Goal: Task Accomplishment & Management: Manage account settings

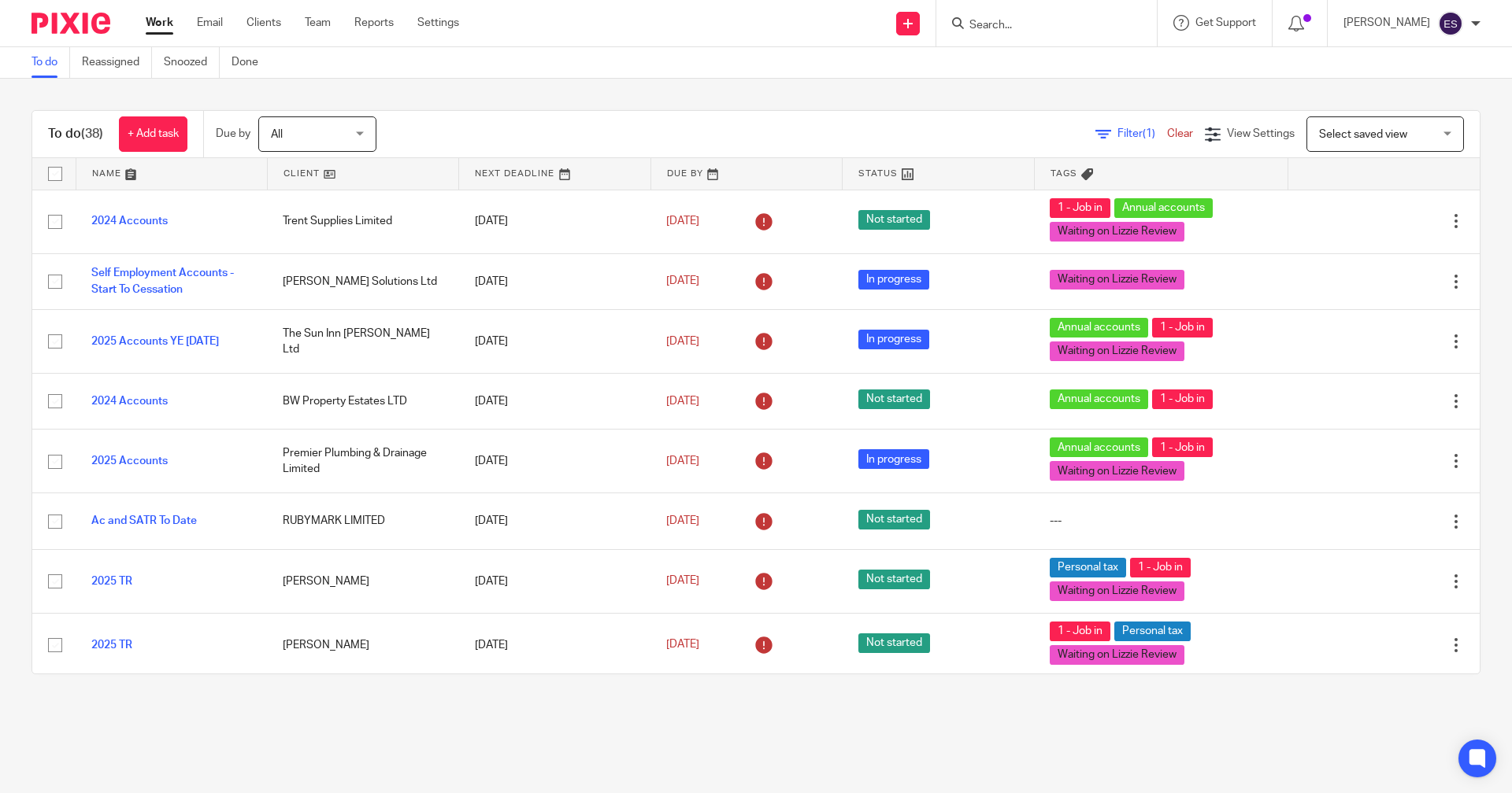
type input "h"
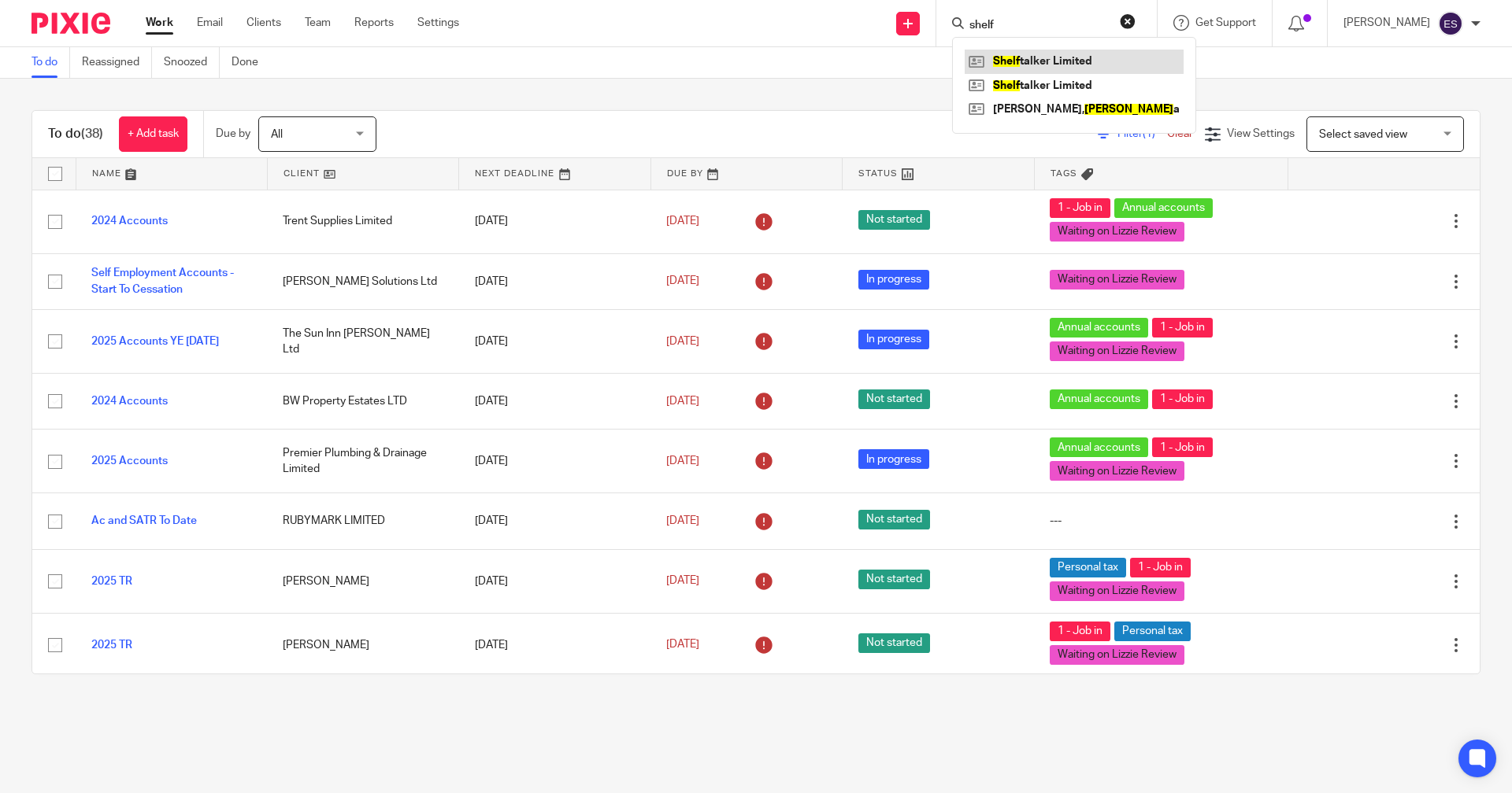
type input "shelf"
click at [1081, 63] on link at bounding box center [1074, 61] width 219 height 23
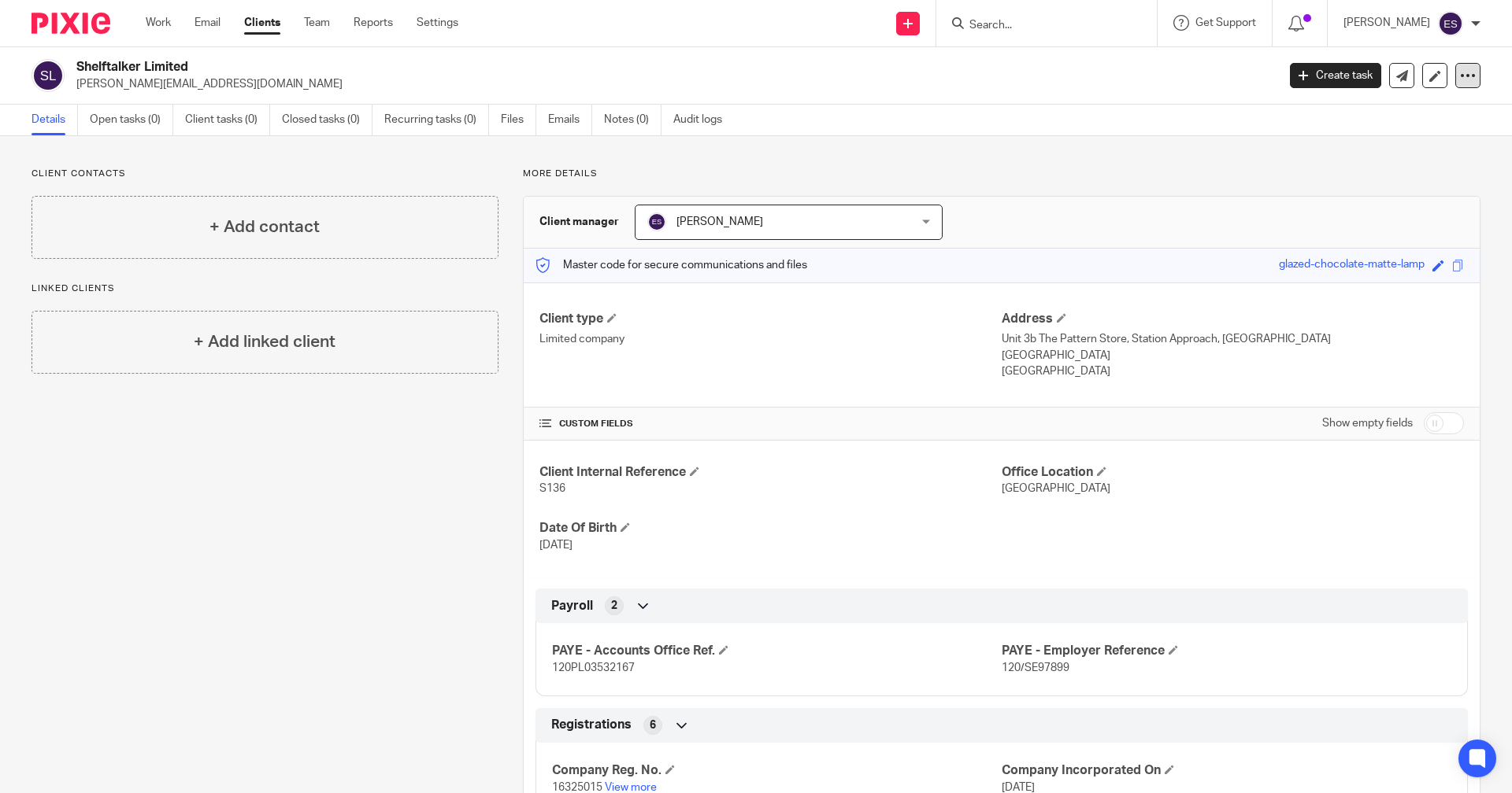
click at [1456, 75] on div at bounding box center [1468, 75] width 25 height 25
click at [1356, 197] on span "Delete client" at bounding box center [1336, 202] width 63 height 11
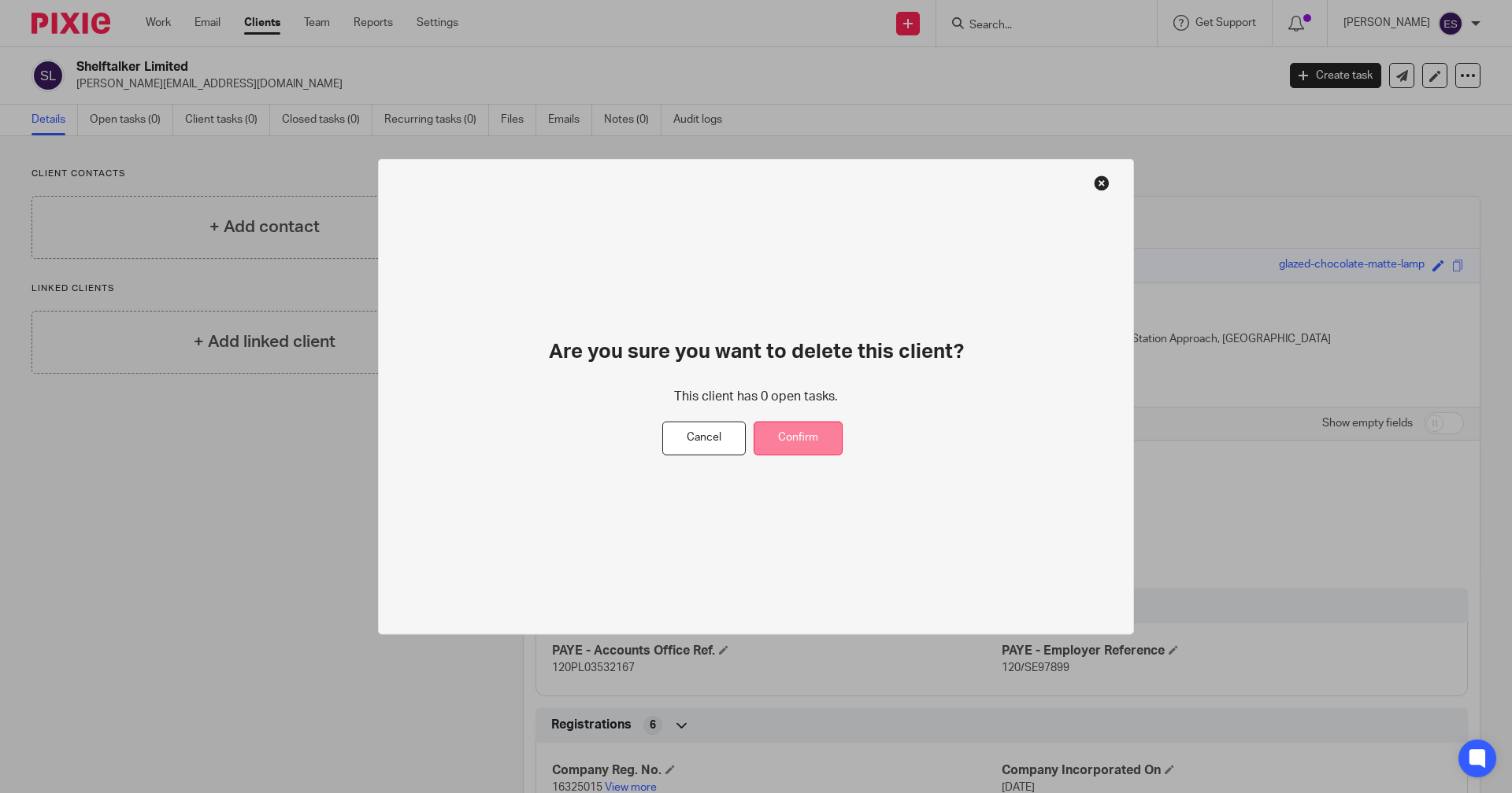
click at [827, 429] on button "Confirm" at bounding box center [798, 439] width 89 height 34
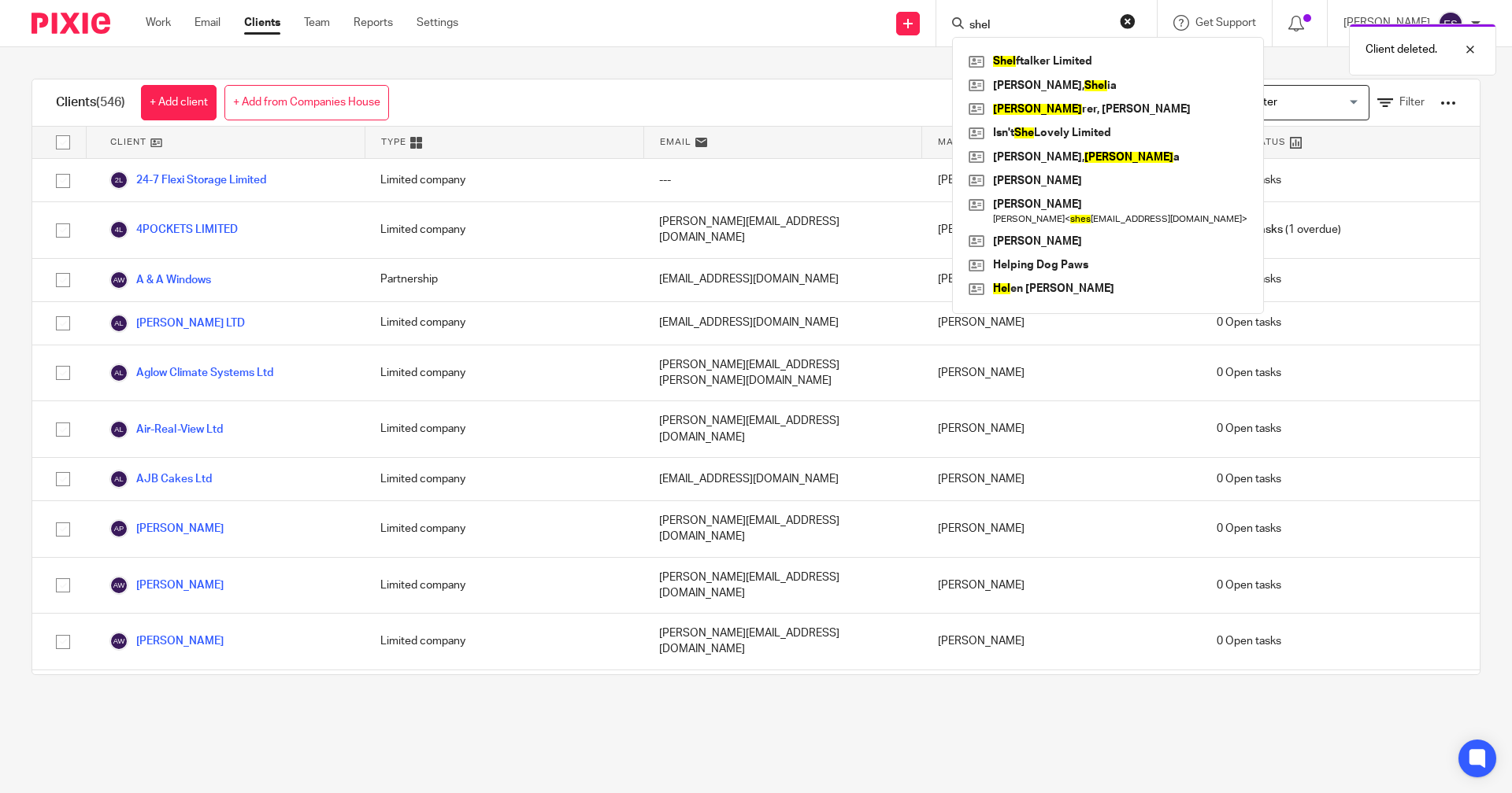
type input "shel"
click at [1067, 56] on div "Client deleted." at bounding box center [1126, 45] width 740 height 60
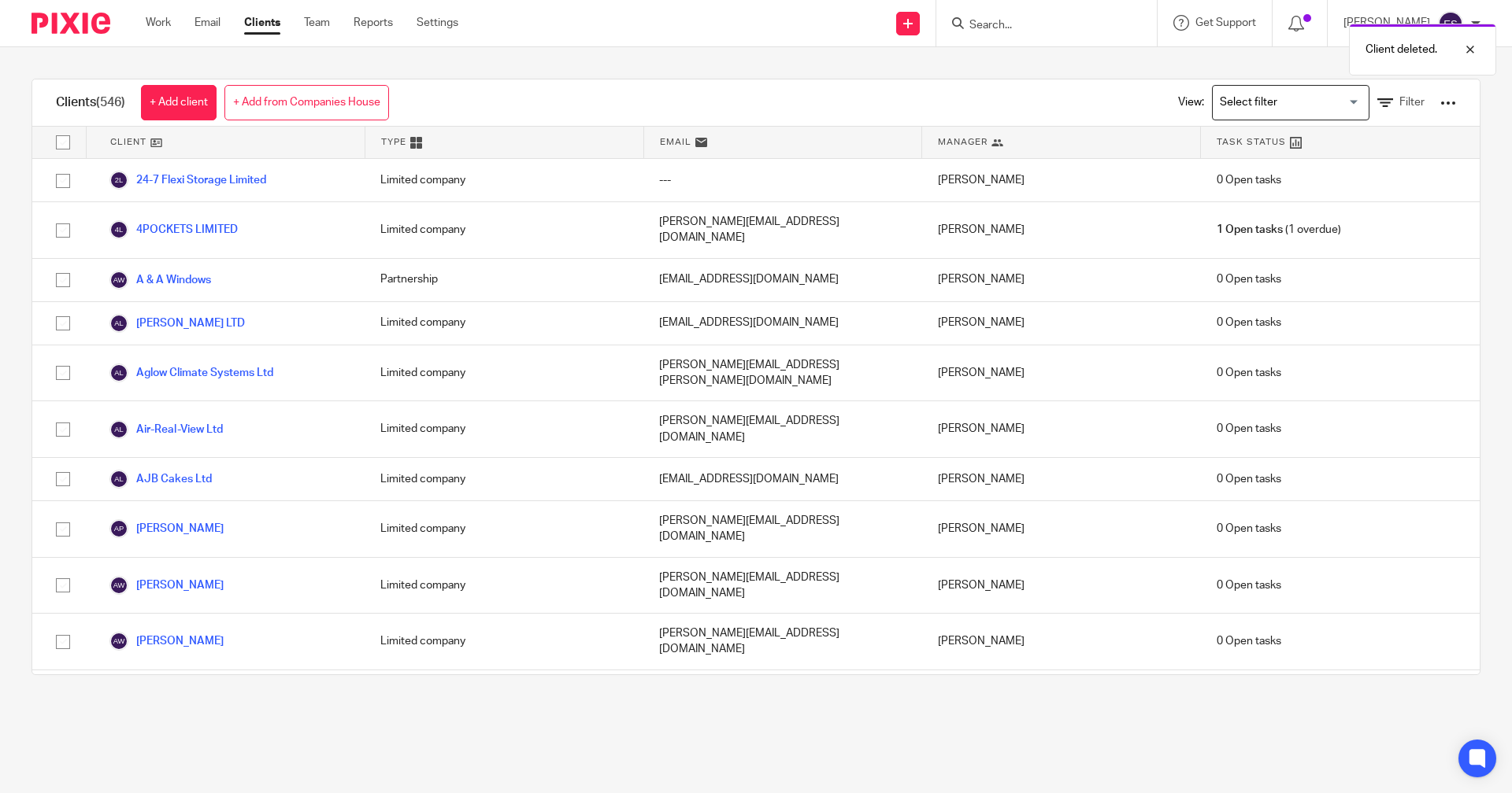
click at [1028, 23] on div "Client deleted." at bounding box center [1126, 45] width 740 height 60
click at [1035, 22] on input "Search" at bounding box center [1038, 26] width 142 height 14
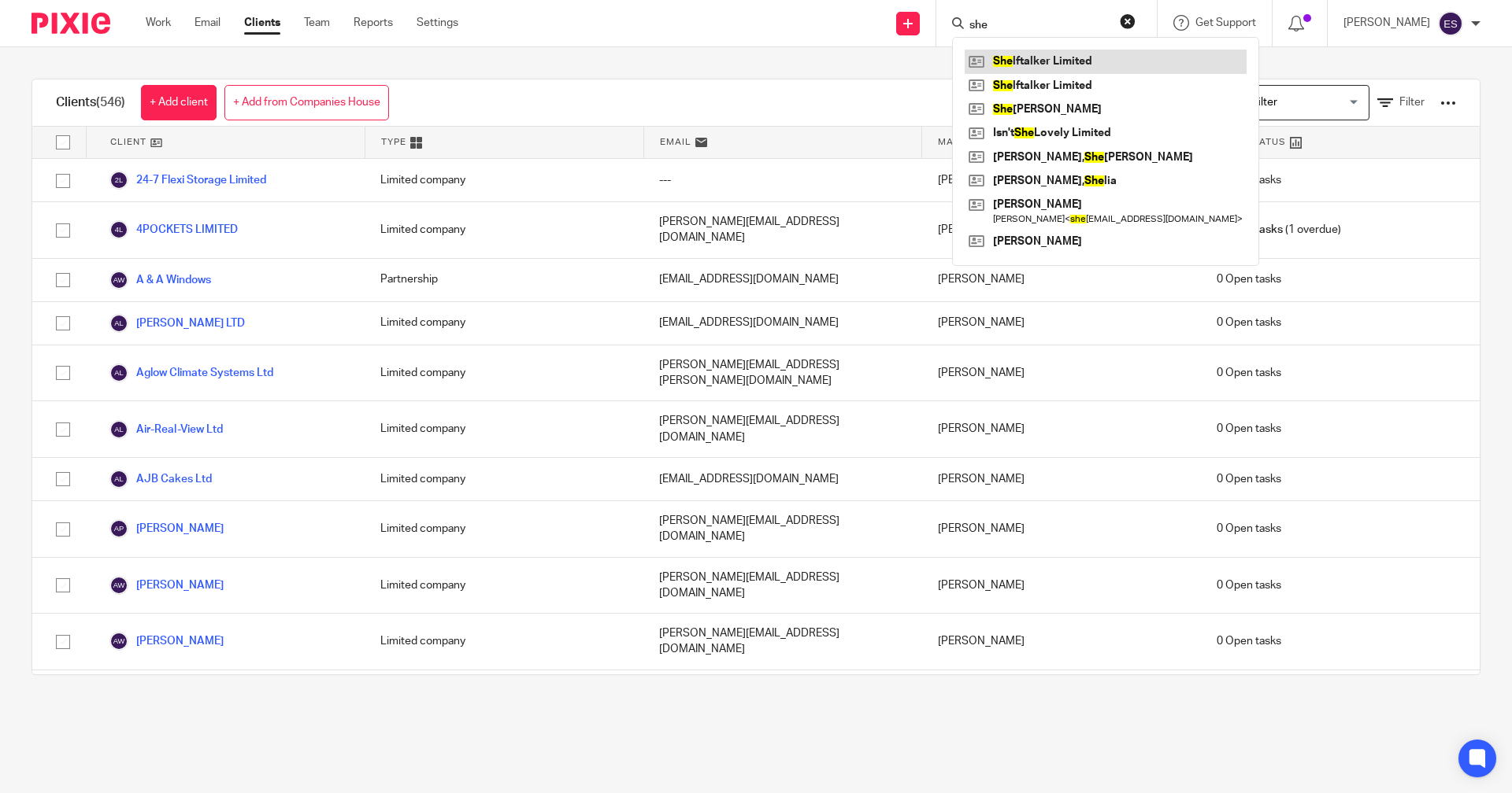
type input "she"
click at [1044, 59] on link at bounding box center [1105, 61] width 282 height 23
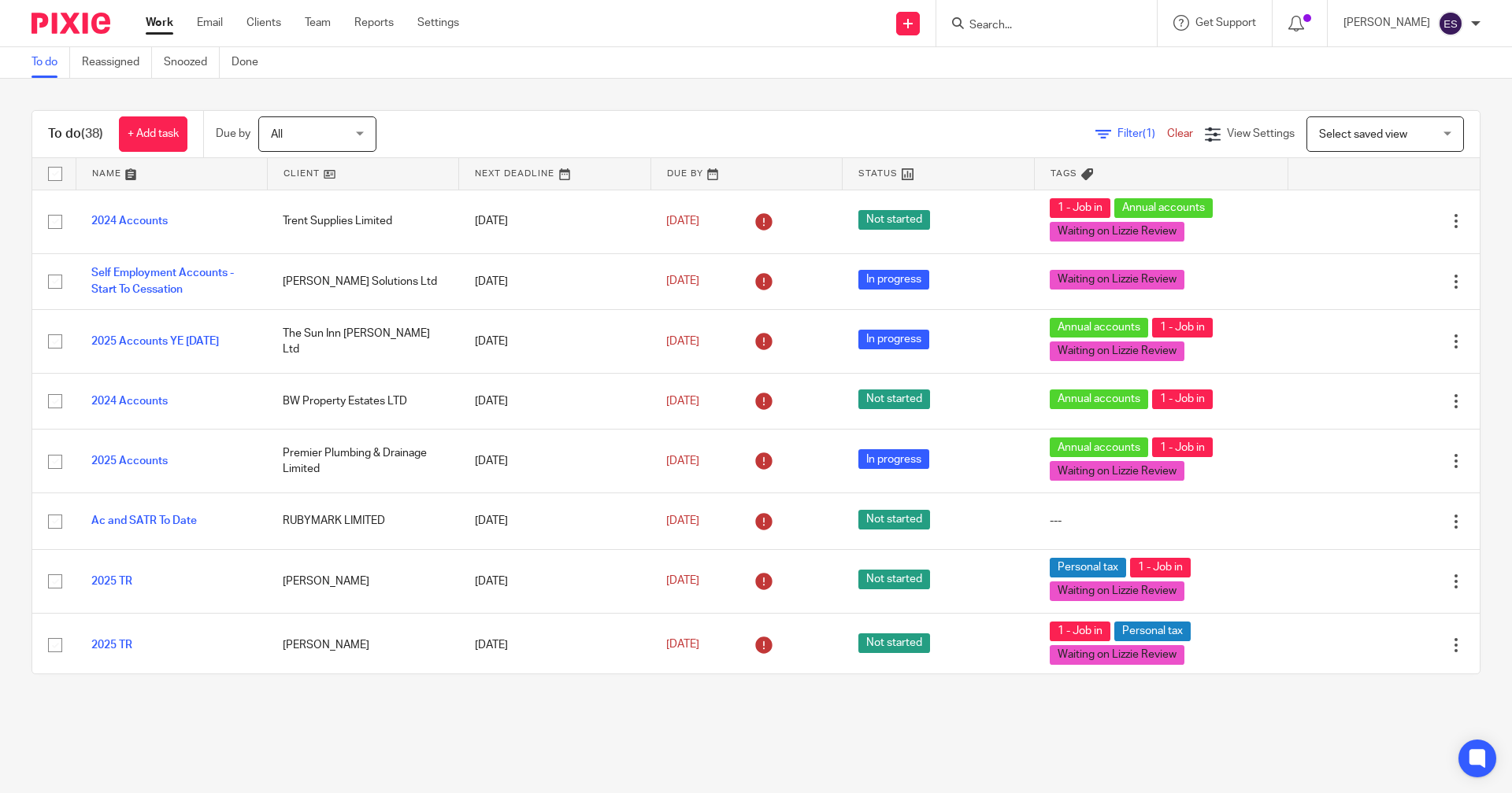
click at [1019, 24] on input "Search" at bounding box center [1038, 26] width 142 height 14
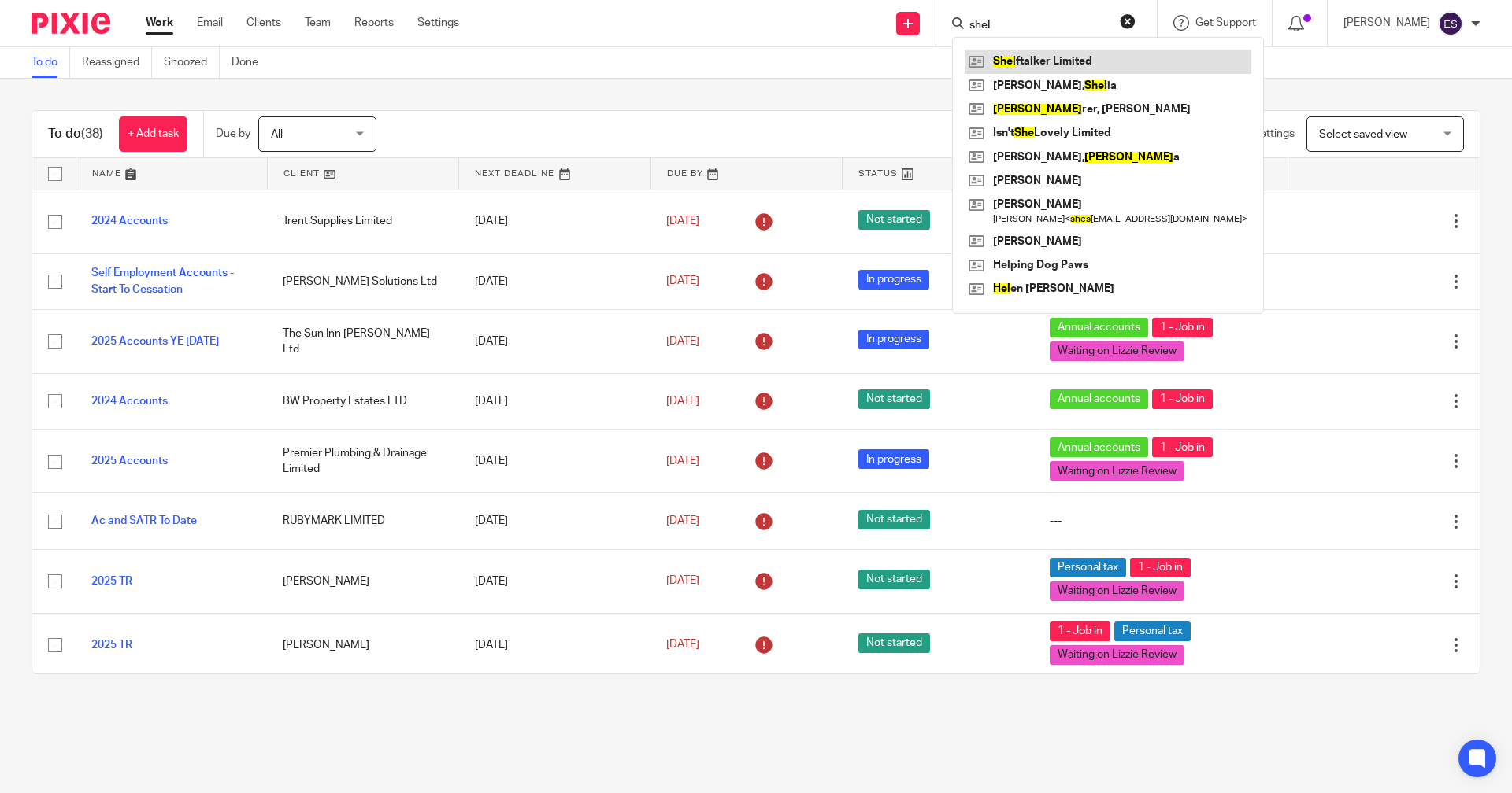
type input "shel"
click at [1057, 60] on link at bounding box center [1108, 61] width 287 height 23
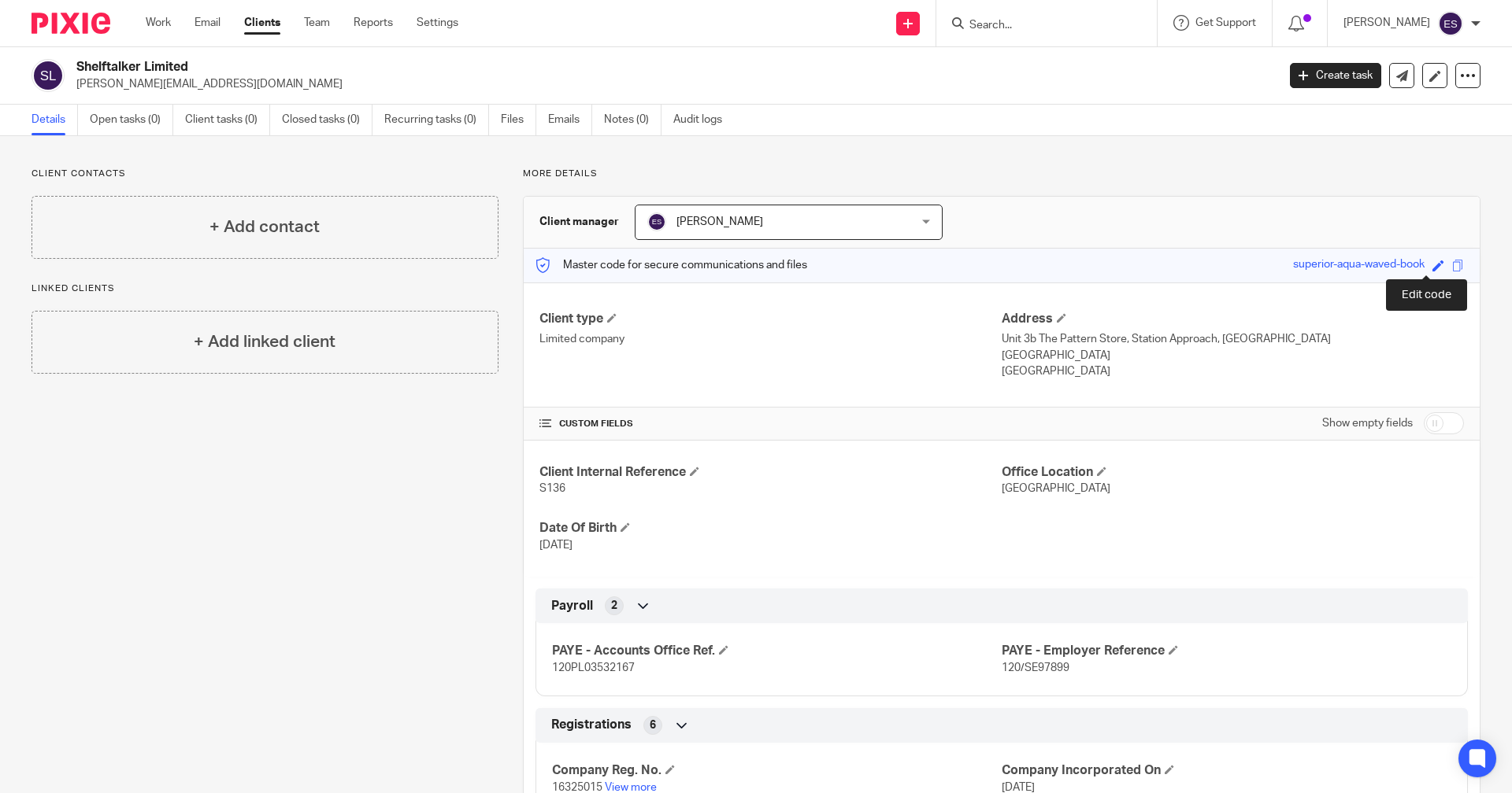
click at [1432, 268] on span at bounding box center [1438, 266] width 12 height 12
type input "superior-aqua-waved-book"
click at [1394, 360] on p "Gainsborough, DN21 2AU" at bounding box center [1233, 356] width 462 height 16
click at [1057, 319] on span at bounding box center [1061, 318] width 10 height 10
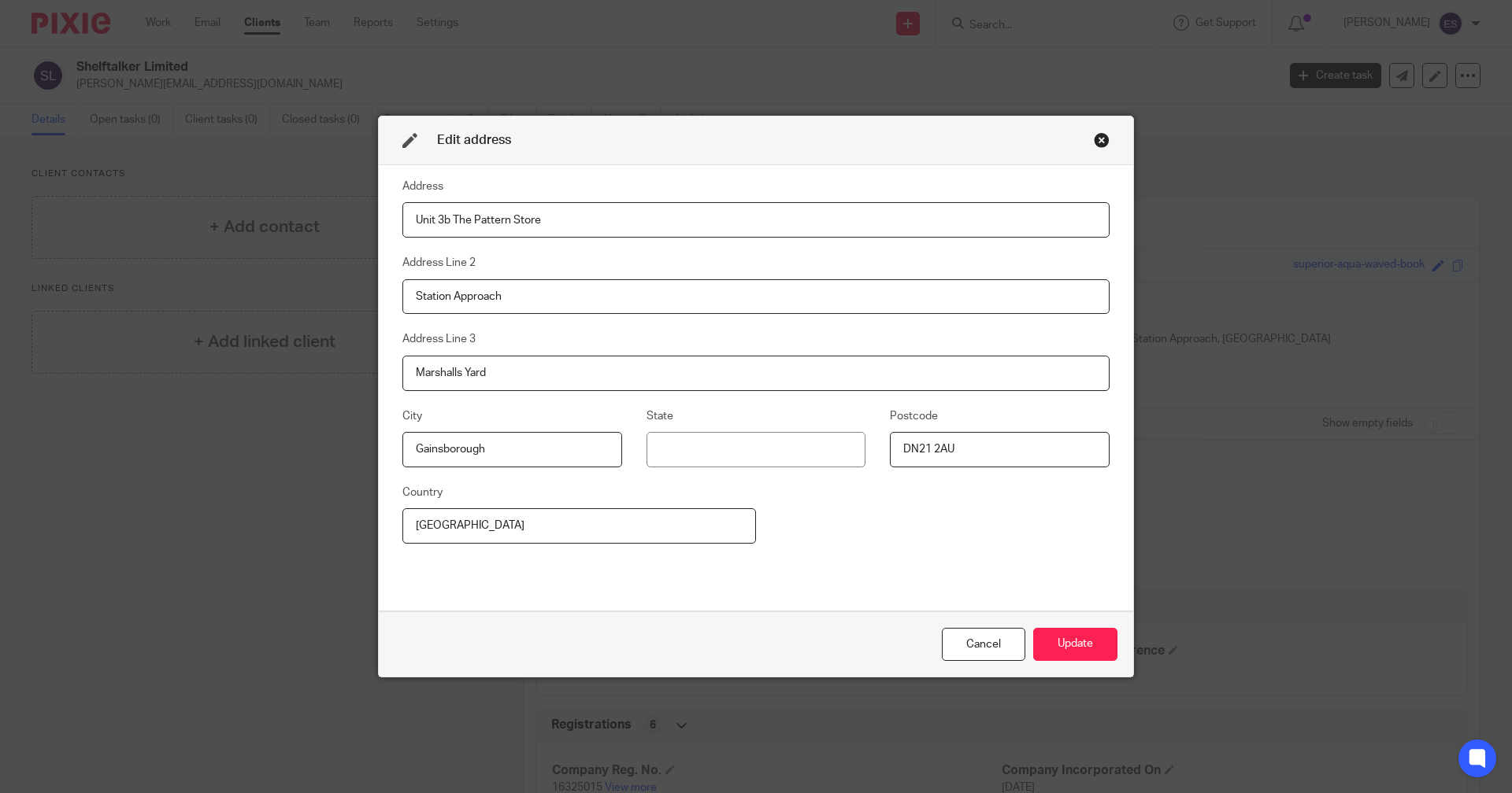
click at [431, 221] on input "Unit 3b The Pattern Store" at bounding box center [756, 220] width 707 height 36
type input "Unit 1a The Pattern Store"
click at [1090, 640] on button "Update" at bounding box center [1075, 644] width 84 height 34
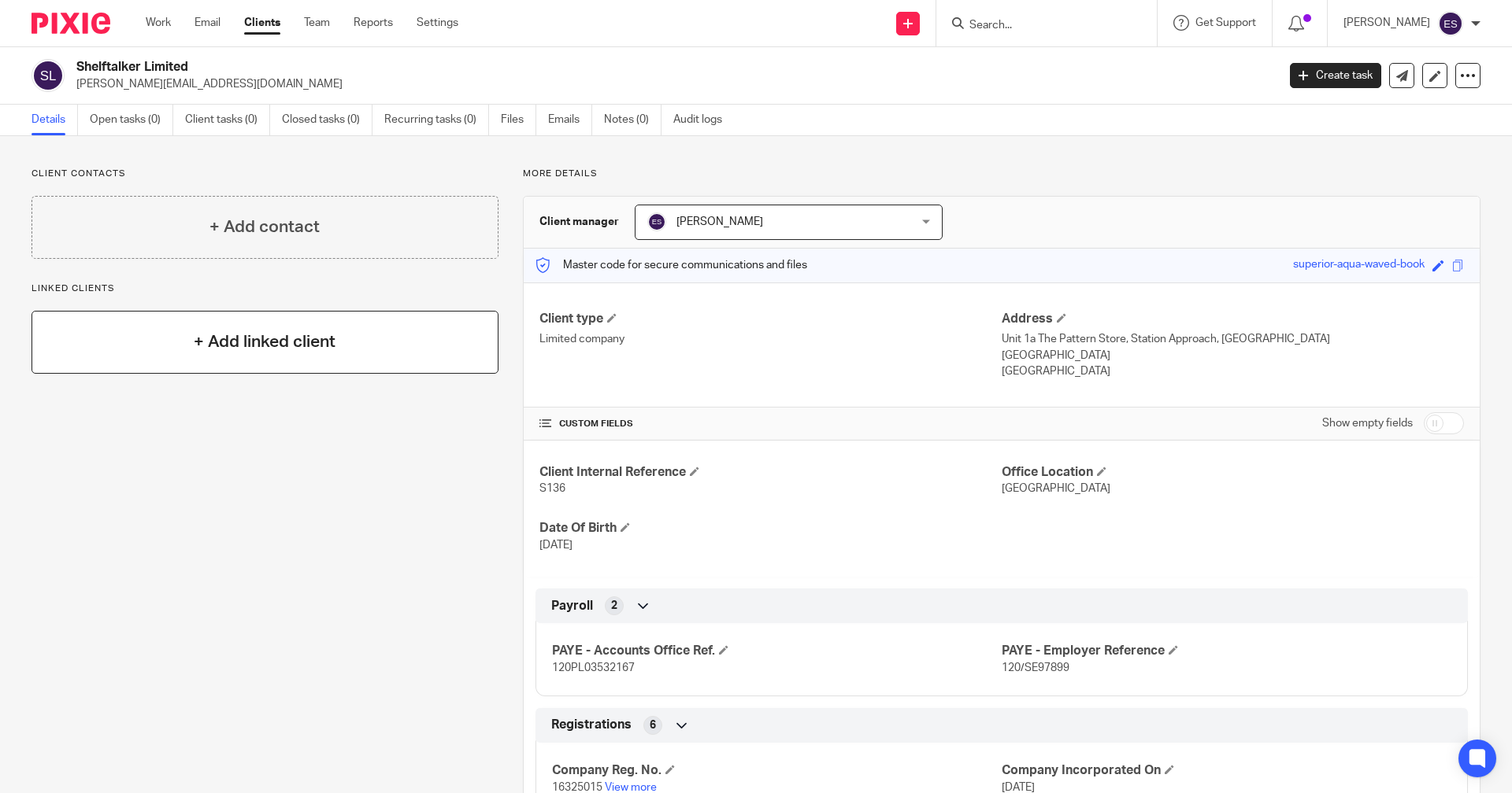
click at [134, 372] on div "+ Add linked client" at bounding box center [264, 342] width 467 height 63
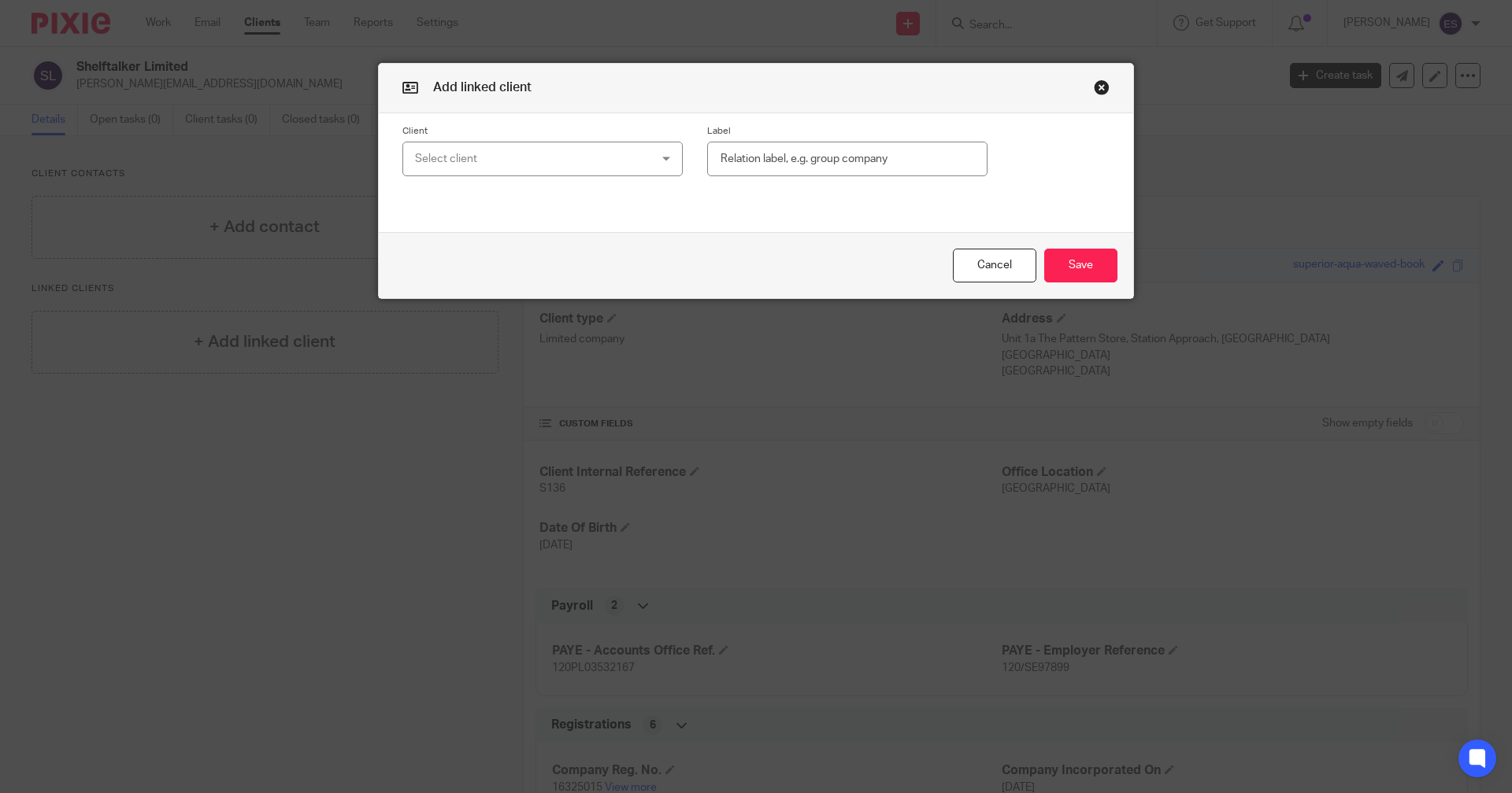
click at [975, 251] on button "Cancel" at bounding box center [994, 265] width 83 height 34
